Goal: Task Accomplishment & Management: Complete application form

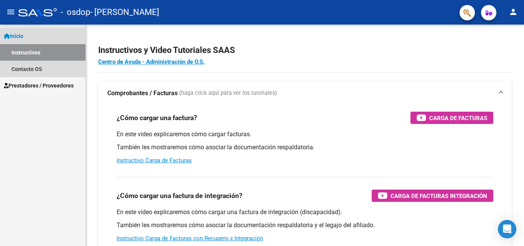
click at [18, 37] on span "Inicio" at bounding box center [14, 36] width 20 height 8
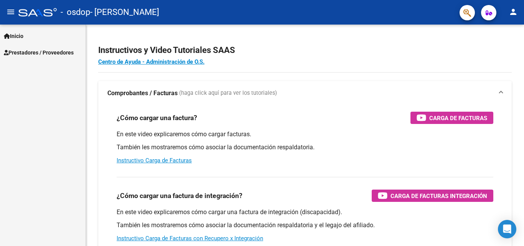
click at [18, 37] on span "Inicio" at bounding box center [14, 36] width 20 height 8
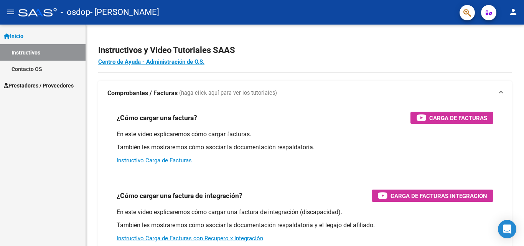
click at [21, 85] on span "Prestadores / Proveedores" at bounding box center [39, 85] width 70 height 8
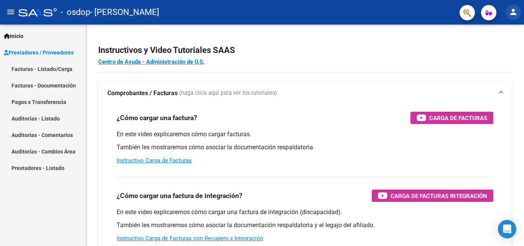
click at [512, 12] on mat-icon "person" at bounding box center [513, 11] width 9 height 9
click at [48, 230] on div at bounding box center [262, 123] width 524 height 246
click at [68, 70] on link "Facturas - Listado/Carga" at bounding box center [43, 69] width 86 height 17
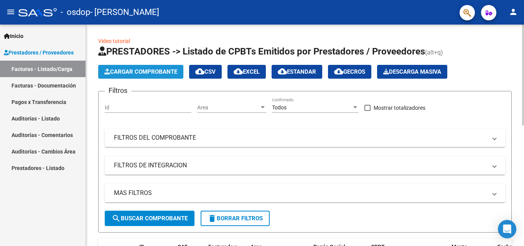
click at [156, 69] on span "Cargar Comprobante" at bounding box center [140, 71] width 73 height 7
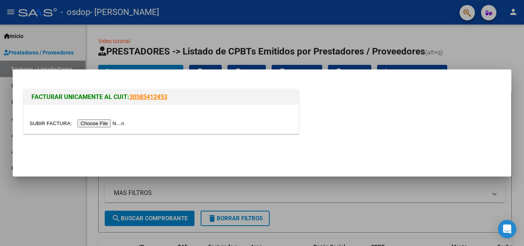
click at [115, 127] on input "file" at bounding box center [78, 123] width 97 height 8
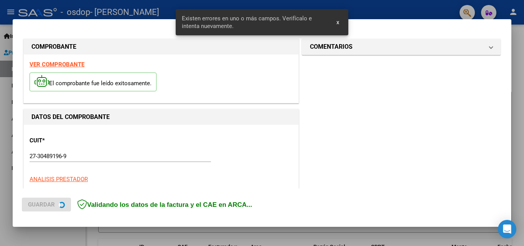
scroll to position [173, 0]
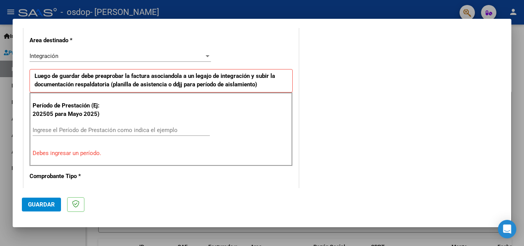
click at [105, 131] on input "Ingrese el Período de Prestación como indica el ejemplo" at bounding box center [121, 130] width 177 height 7
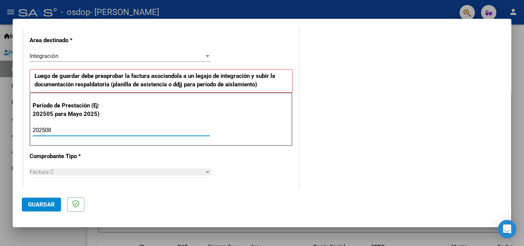
type input "202508"
click at [107, 169] on div "Factura C" at bounding box center [117, 172] width 175 height 7
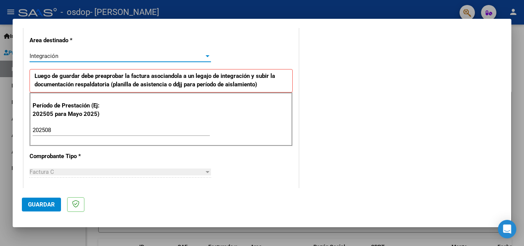
click at [206, 56] on div at bounding box center [208, 56] width 4 height 2
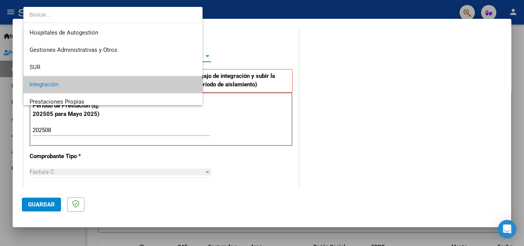
scroll to position [29, 0]
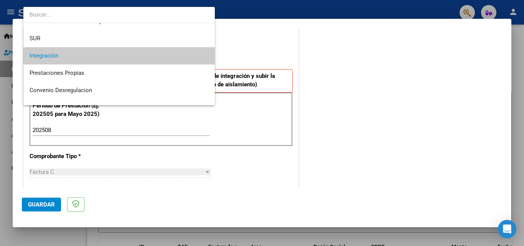
click at [198, 56] on span "Integración" at bounding box center [119, 55] width 179 height 17
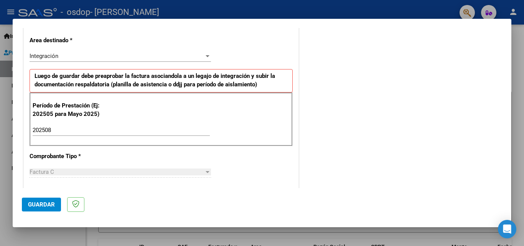
click at [206, 173] on div at bounding box center [208, 172] width 4 height 2
click at [43, 204] on span "Guardar" at bounding box center [41, 204] width 27 height 7
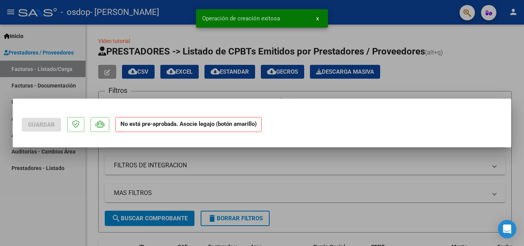
scroll to position [0, 0]
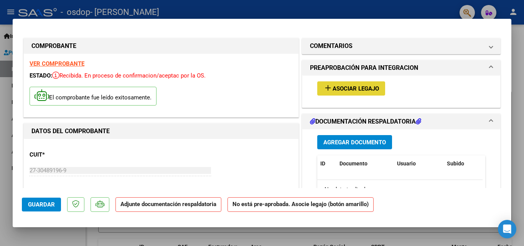
click at [350, 88] on span "Asociar Legajo" at bounding box center [356, 88] width 46 height 7
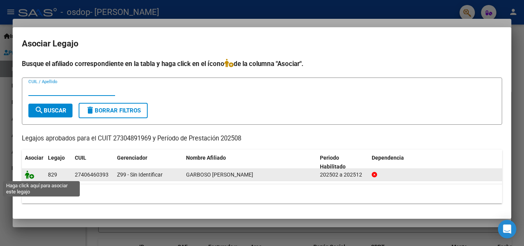
click at [31, 178] on icon at bounding box center [29, 174] width 9 height 8
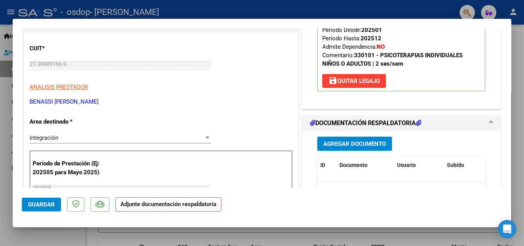
scroll to position [108, 0]
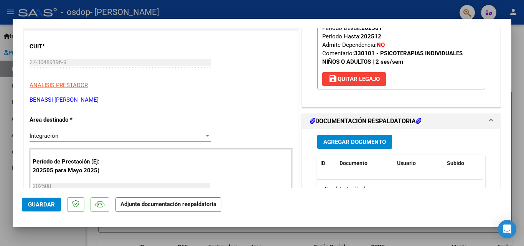
click at [328, 142] on span "Agregar Documento" at bounding box center [355, 142] width 63 height 7
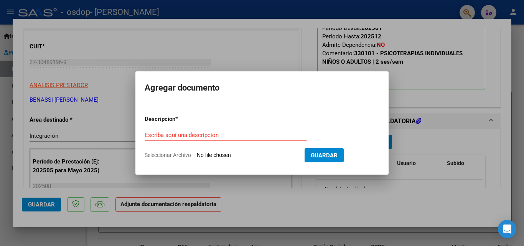
click at [223, 155] on input "Seleccionar Archivo" at bounding box center [248, 155] width 102 height 7
type input "C:\fakepath\planilla de asistencia.pdf"
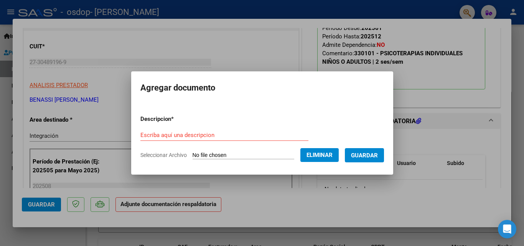
click at [155, 135] on input "Escriba aquí una descripcion" at bounding box center [225, 135] width 168 height 7
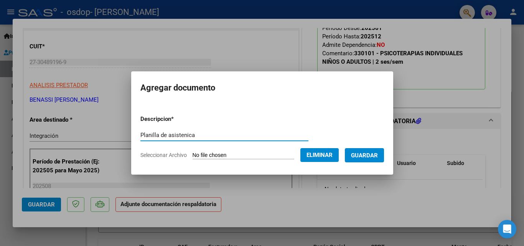
type input "Planilla de asistenica"
click at [373, 157] on span "Guardar" at bounding box center [364, 155] width 27 height 7
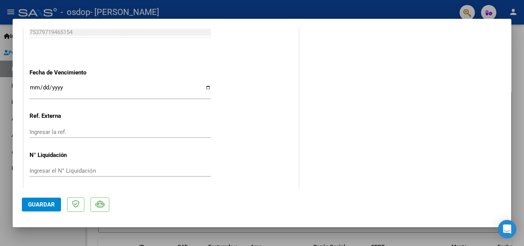
scroll to position [527, 0]
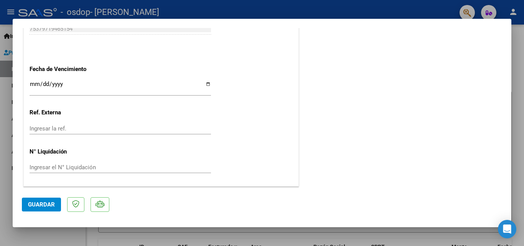
click at [32, 206] on span "Guardar" at bounding box center [41, 204] width 27 height 7
click at [40, 203] on span "Guardar" at bounding box center [41, 204] width 27 height 7
click at [521, 165] on div at bounding box center [262, 123] width 524 height 246
type input "$ 0,00"
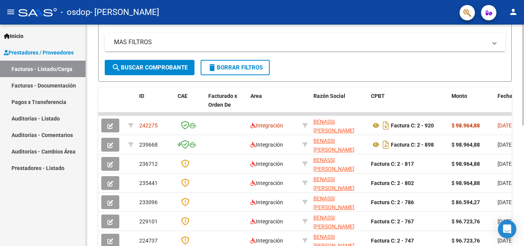
scroll to position [152, 0]
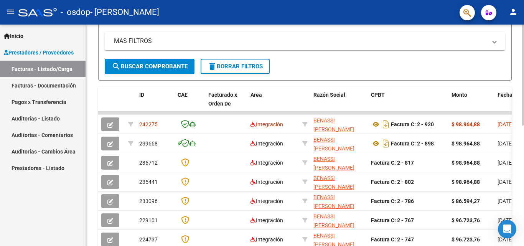
click at [524, 113] on div at bounding box center [524, 145] width 2 height 101
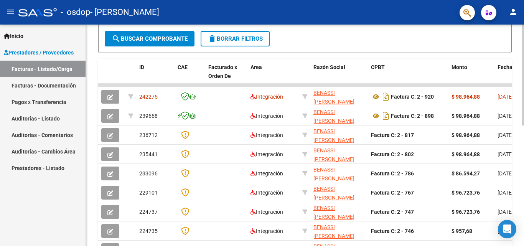
scroll to position [188, 0]
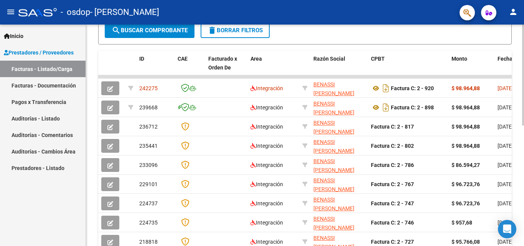
click at [524, 134] on div at bounding box center [524, 162] width 2 height 101
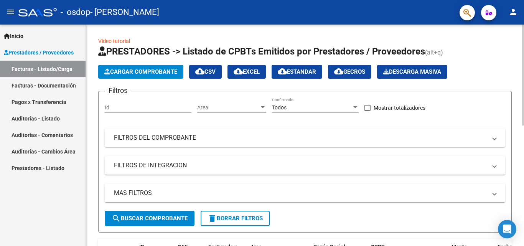
click at [524, 111] on div at bounding box center [524, 136] width 2 height 222
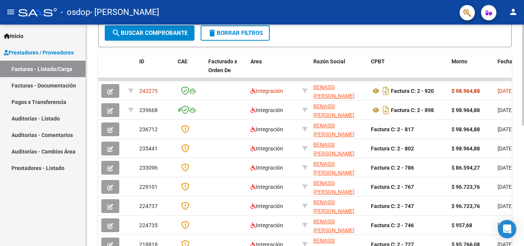
scroll to position [184, 0]
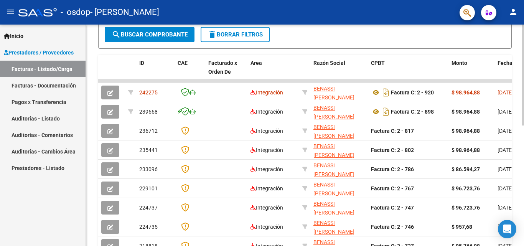
click at [515, 198] on div "Video tutorial PRESTADORES -> Listado de CPBTs Emitidos por Prestadores / Prove…" at bounding box center [306, 81] width 440 height 481
